Goal: Use online tool/utility: Utilize a website feature to perform a specific function

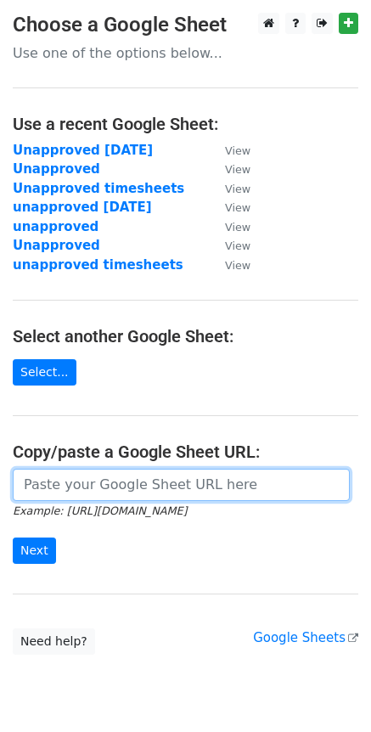
paste input "https://docs.google.com/spreadsheets/d/1mjPRNWhUNkpnEC6HPSi84AU2gqrbO2nDCF2KLm2…"
type input "https://docs.google.com/spreadsheets/d/1mjPRNWhUNkpnEC6HPSi84AU2gqrbO2nDCF2KLm2…"
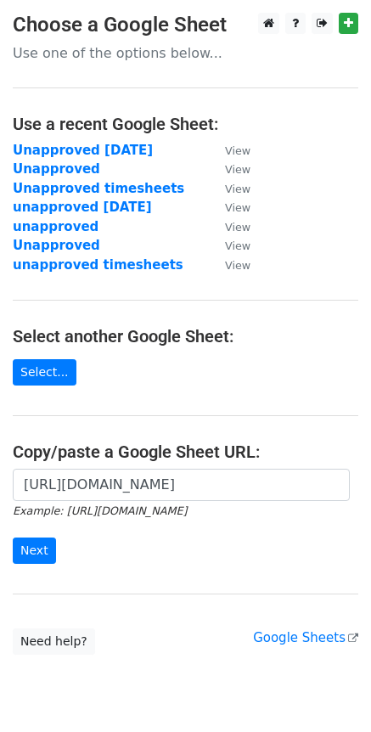
scroll to position [0, 0]
click at [35, 551] on input "Next" at bounding box center [34, 550] width 43 height 26
